Goal: Find specific page/section: Find specific page/section

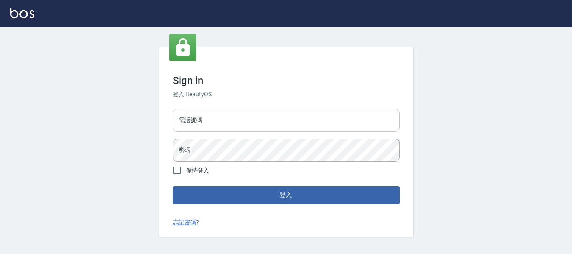
click at [208, 118] on input "電話號碼" at bounding box center [286, 120] width 227 height 23
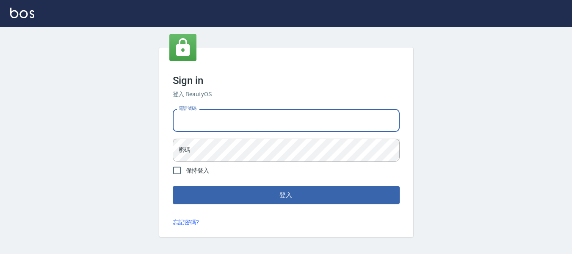
type input "82951313"
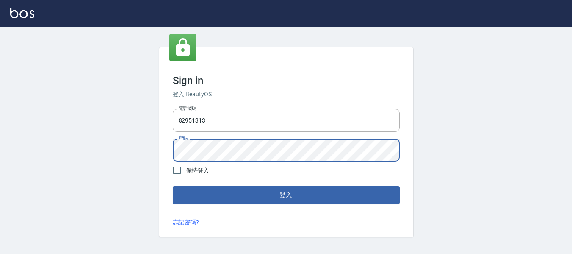
click at [173, 186] on button "登入" at bounding box center [286, 195] width 227 height 18
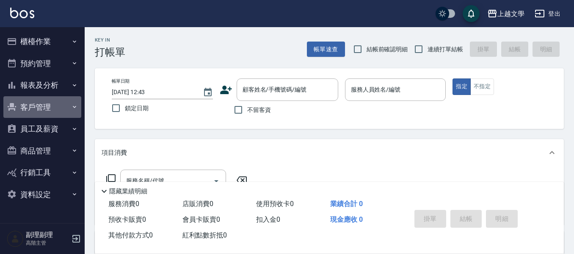
click at [39, 110] on button "客戶管理" at bounding box center [42, 107] width 78 height 22
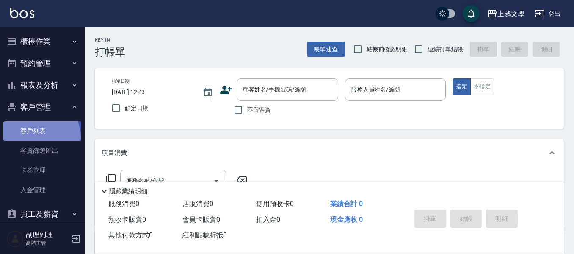
click at [40, 136] on link "客戶列表" at bounding box center [42, 130] width 78 height 19
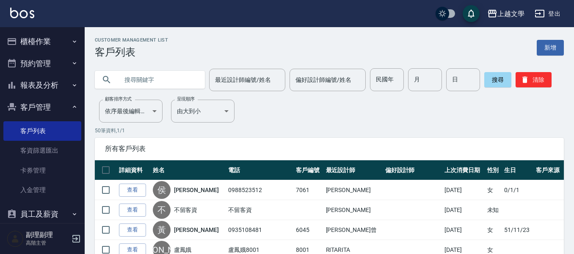
click at [126, 82] on input "text" at bounding box center [159, 79] width 80 height 23
type input "麗"
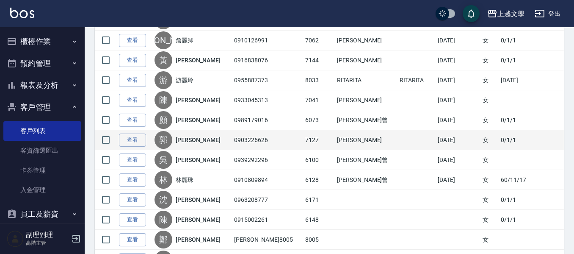
scroll to position [254, 0]
